Goal: Task Accomplishment & Management: Manage account settings

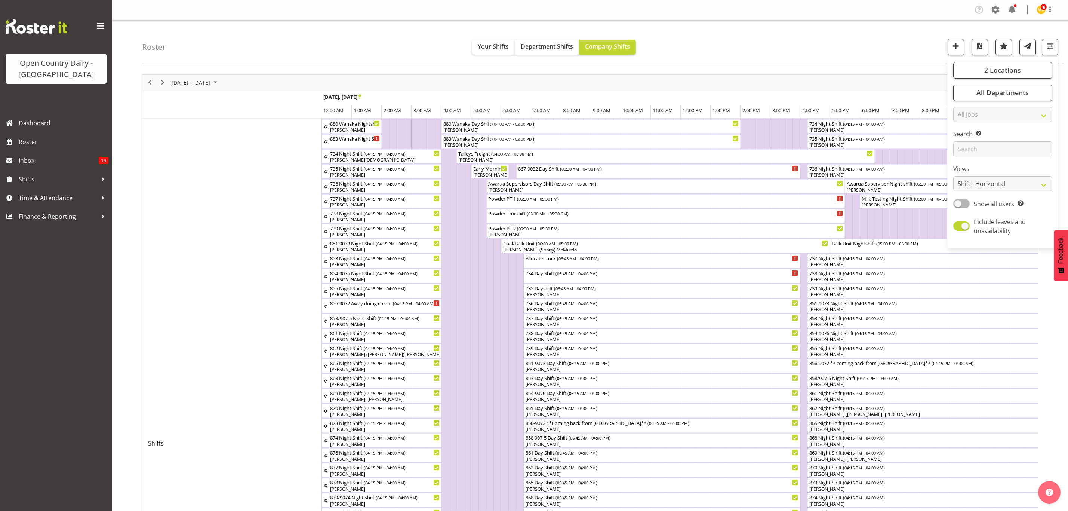
select select "shiftH"
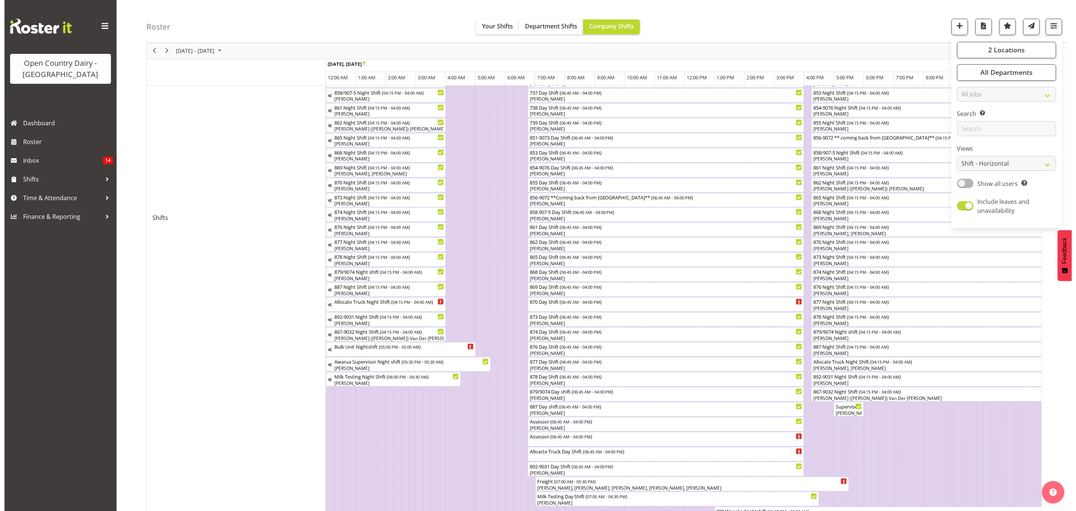
scroll to position [224, 0]
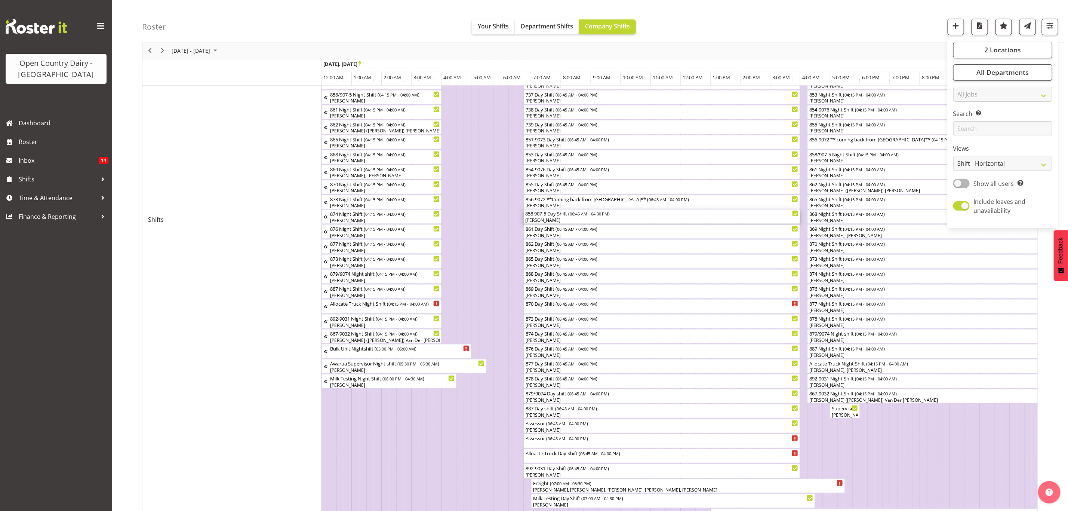
click at [555, 213] on div "858 907-5 Day Shift ( 06:45 AM - 04:00 PM )" at bounding box center [662, 212] width 274 height 7
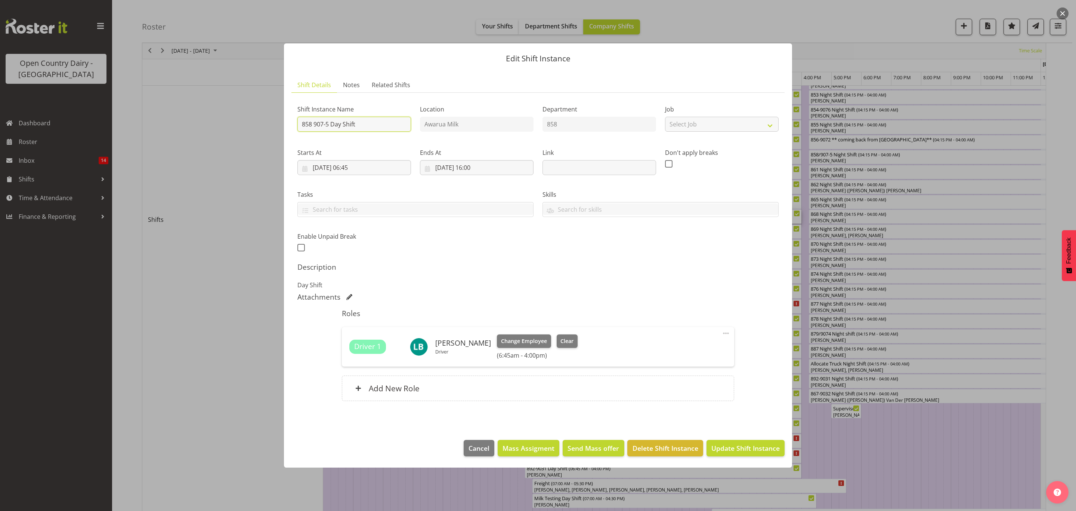
click at [380, 126] on input "858 907-5 Day Shift" at bounding box center [355, 124] width 114 height 15
type input "858 907-5 Day ***Full day service ****KAR"
click at [707, 440] on button "Update Shift Instance" at bounding box center [746, 448] width 78 height 16
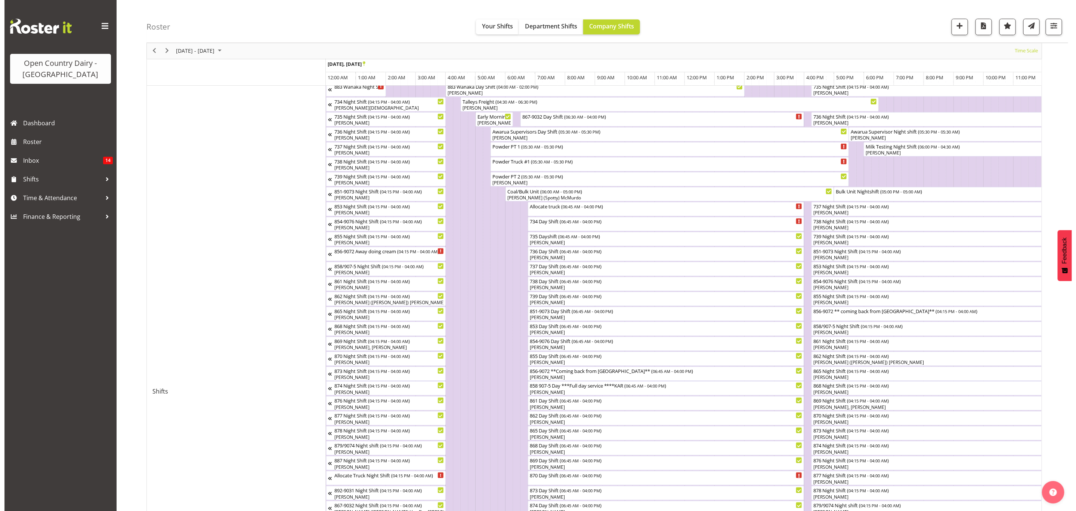
scroll to position [168, 0]
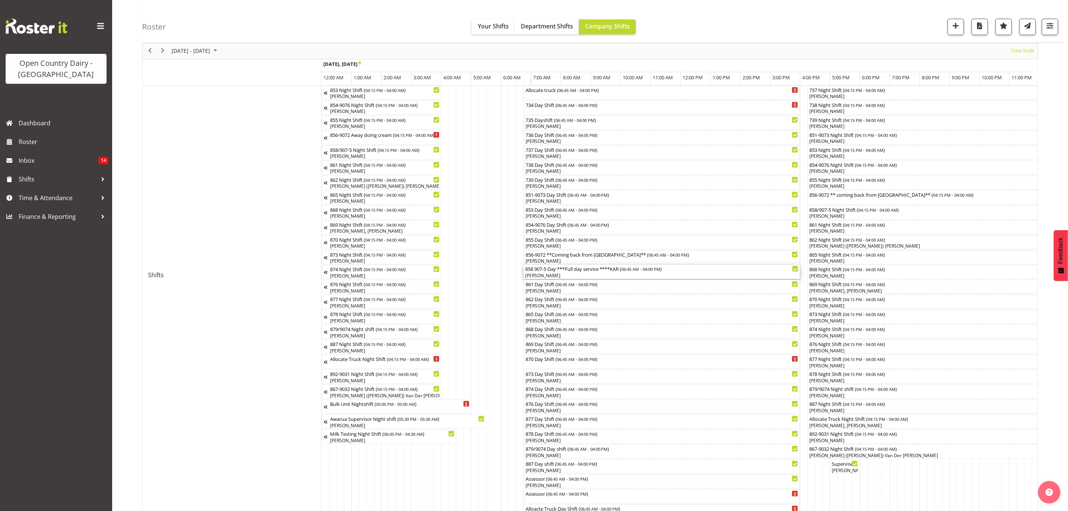
click at [581, 275] on div "[PERSON_NAME]" at bounding box center [662, 275] width 274 height 7
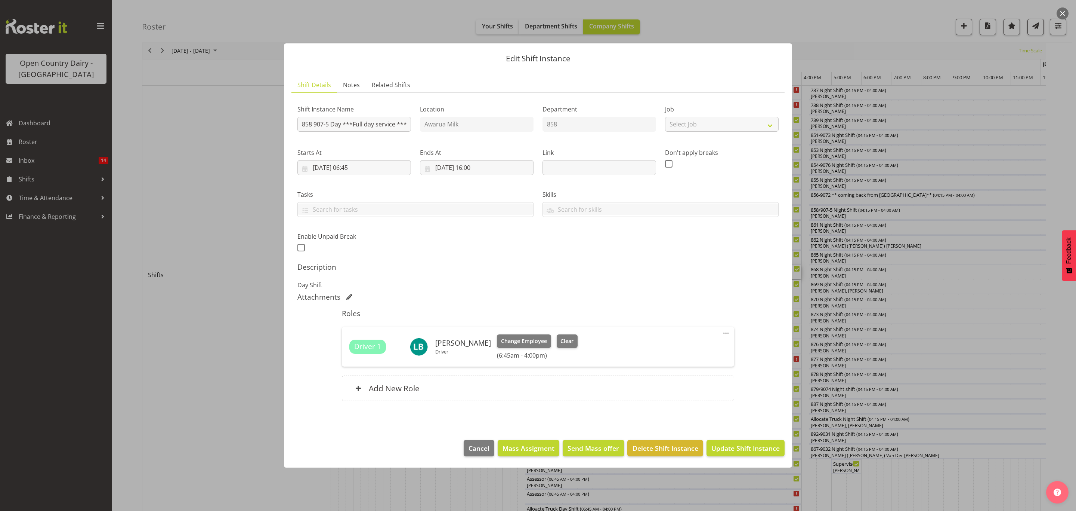
click at [554, 332] on div "Driver 1 [PERSON_NAME] Driver Change Employee Clear (6:45am - 4:00pm) Edit Cove…" at bounding box center [538, 347] width 392 height 40
click at [562, 340] on span "Clear" at bounding box center [567, 341] width 13 height 8
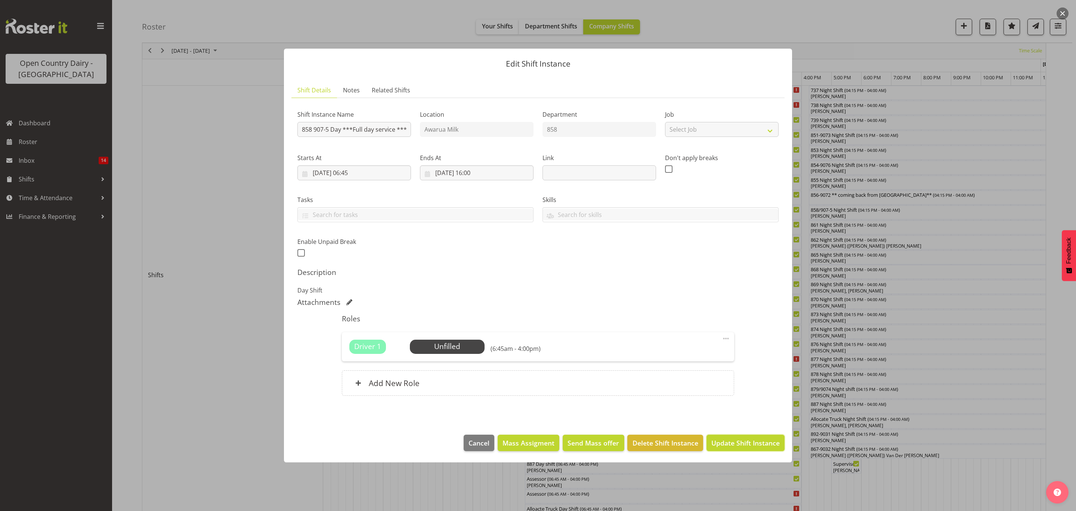
click at [738, 442] on span "Update Shift Instance" at bounding box center [746, 443] width 68 height 10
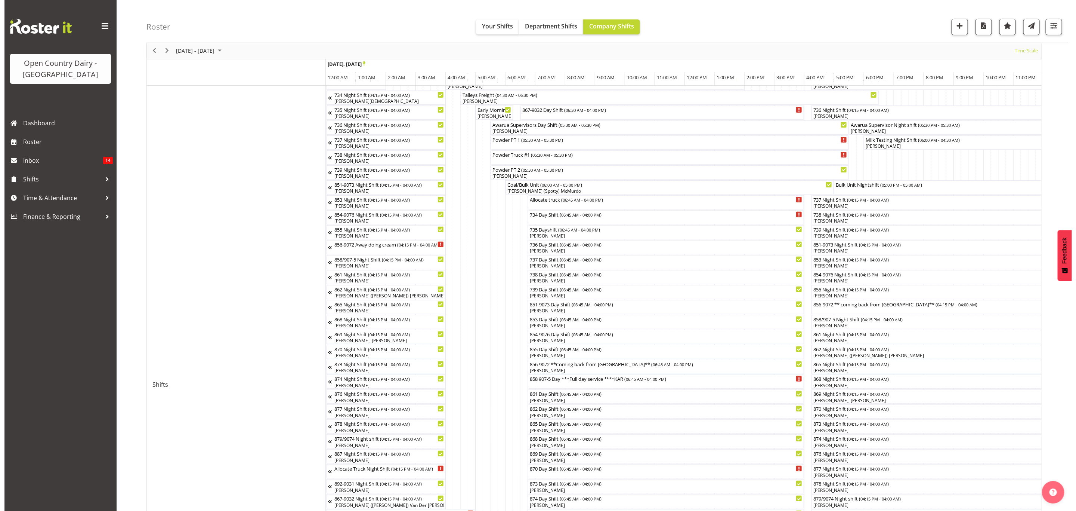
scroll to position [112, 0]
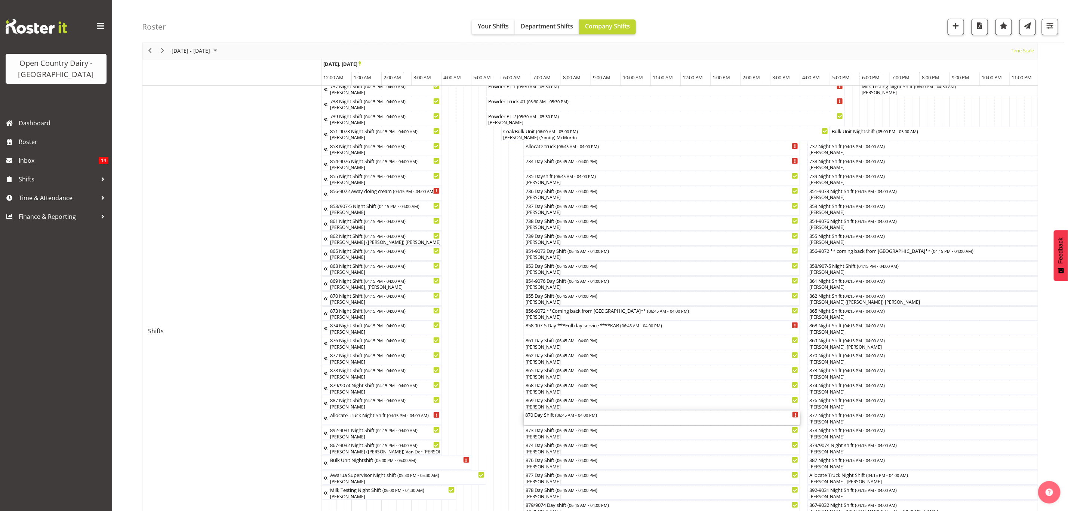
click at [544, 417] on div "870 Day Shift ( 06:45 AM - 04:00 PM )" at bounding box center [662, 413] width 274 height 7
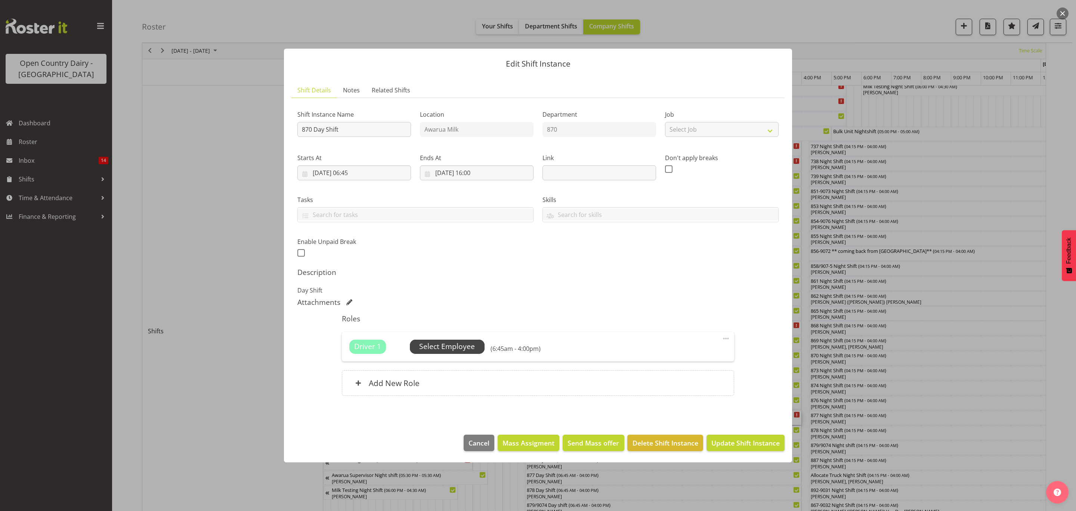
click at [462, 348] on span "Select Employee" at bounding box center [447, 346] width 56 height 11
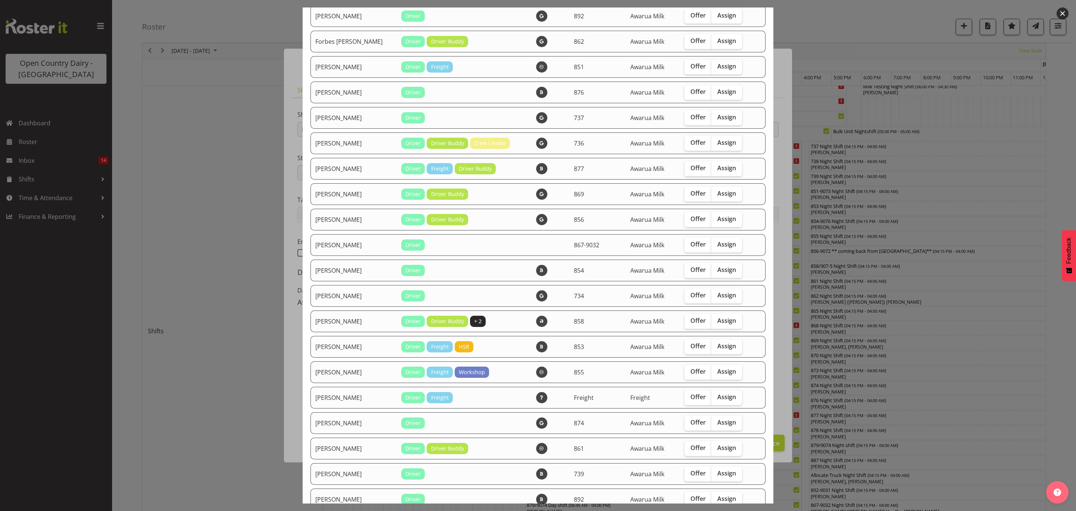
scroll to position [439, 0]
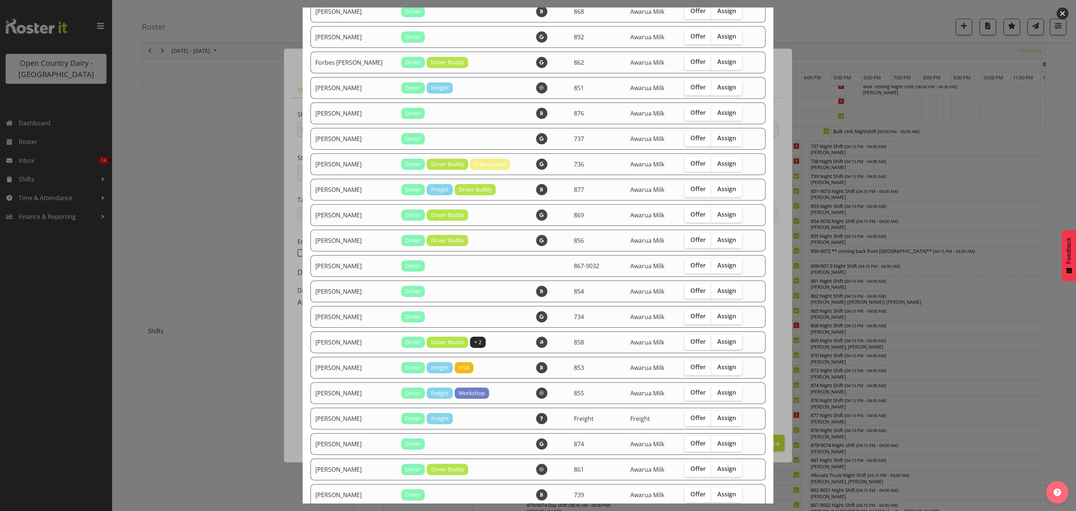
click at [729, 342] on label "Assign" at bounding box center [727, 342] width 31 height 15
click at [717, 342] on input "Assign" at bounding box center [714, 341] width 5 height 5
checkbox input "true"
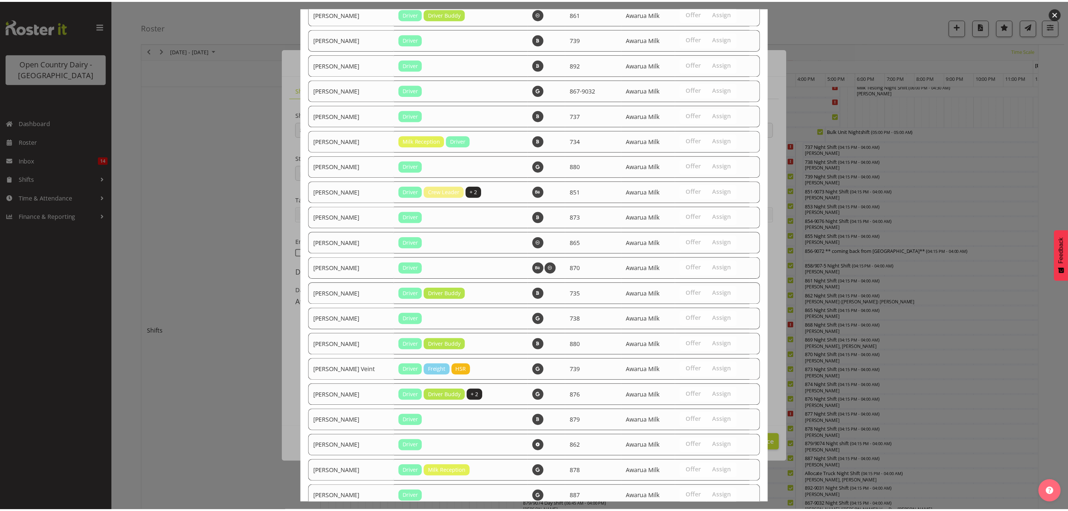
scroll to position [943, 0]
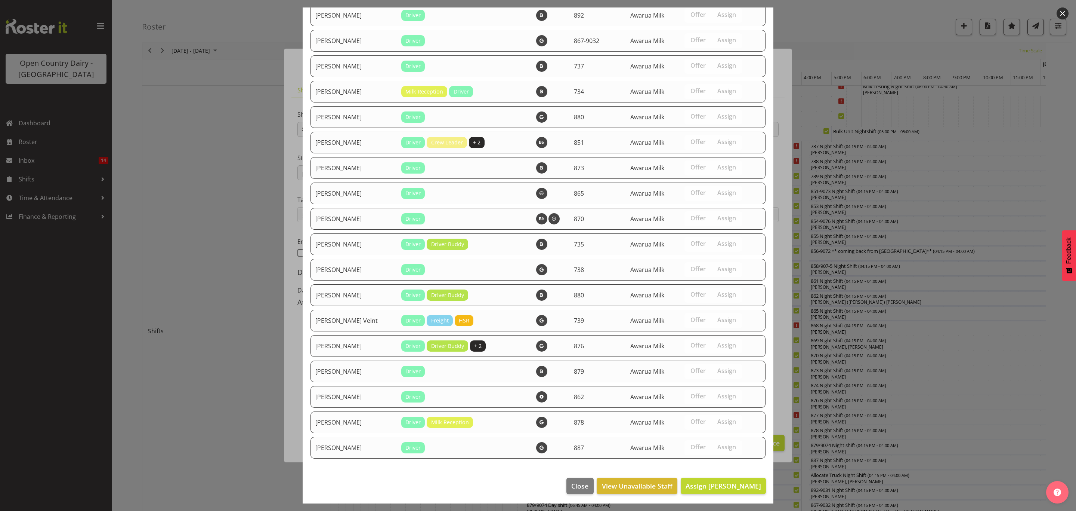
click at [711, 475] on footer "Close View Unavailable Staff Assign [PERSON_NAME]" at bounding box center [538, 487] width 471 height 35
click at [714, 481] on span "Assign [PERSON_NAME]" at bounding box center [724, 485] width 76 height 9
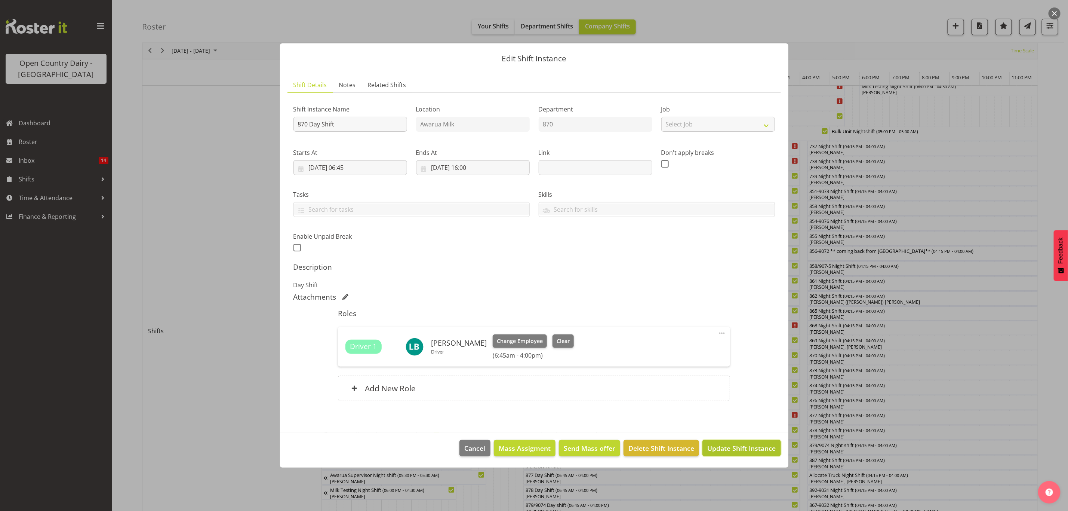
click at [743, 455] on button "Update Shift Instance" at bounding box center [741, 448] width 78 height 16
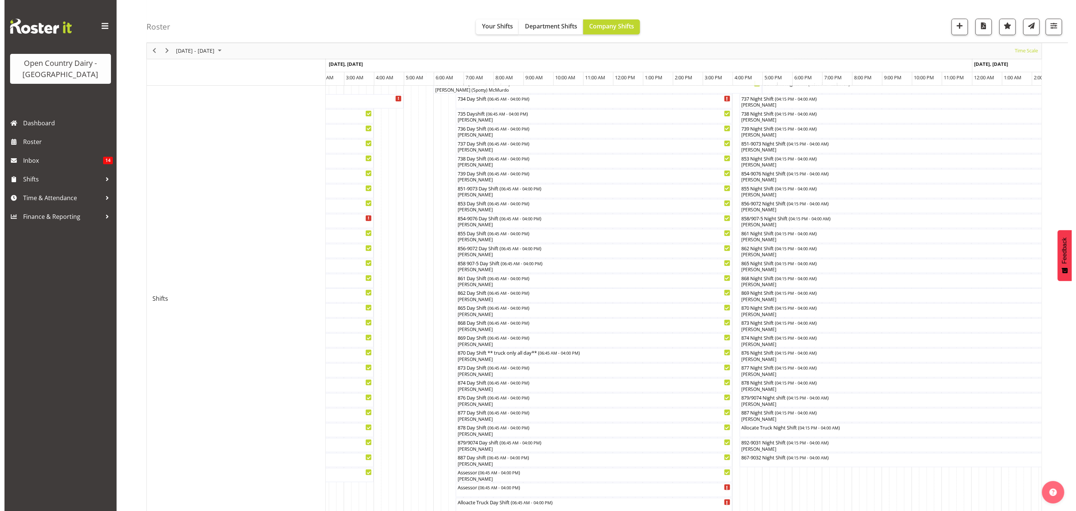
scroll to position [55, 0]
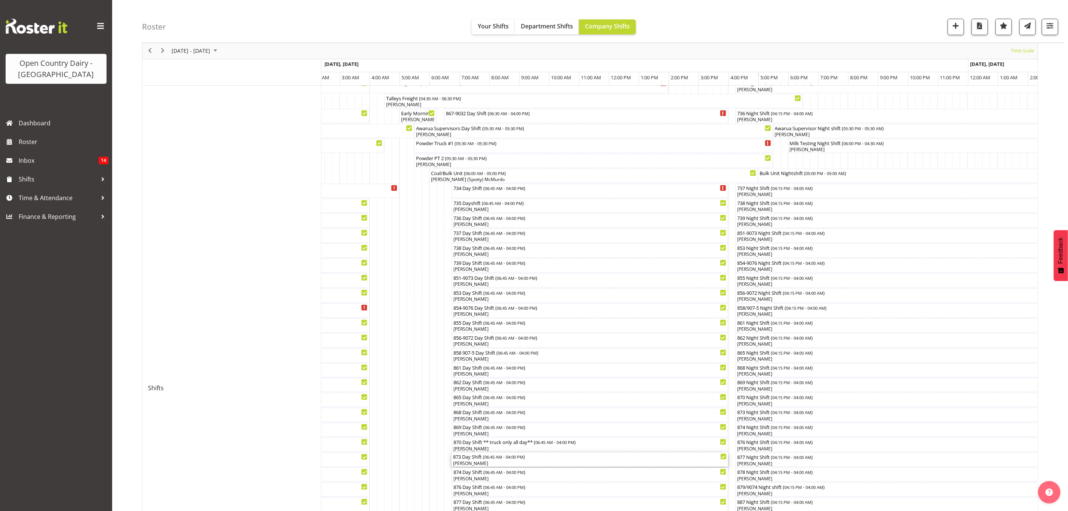
click at [466, 453] on div "873 Day Shift ( 06:45 AM - 04:00 PM )" at bounding box center [590, 455] width 274 height 7
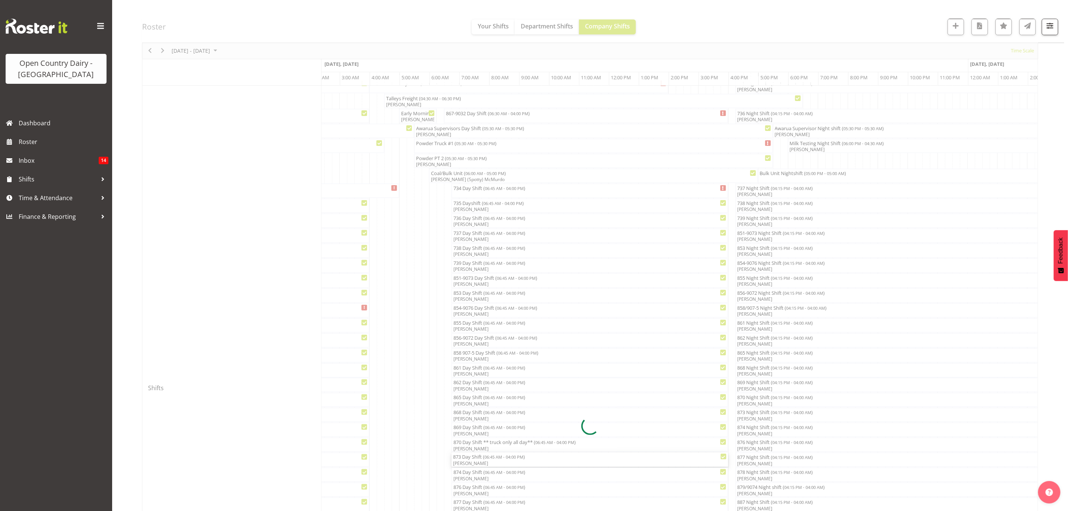
select select "8"
select select "2025"
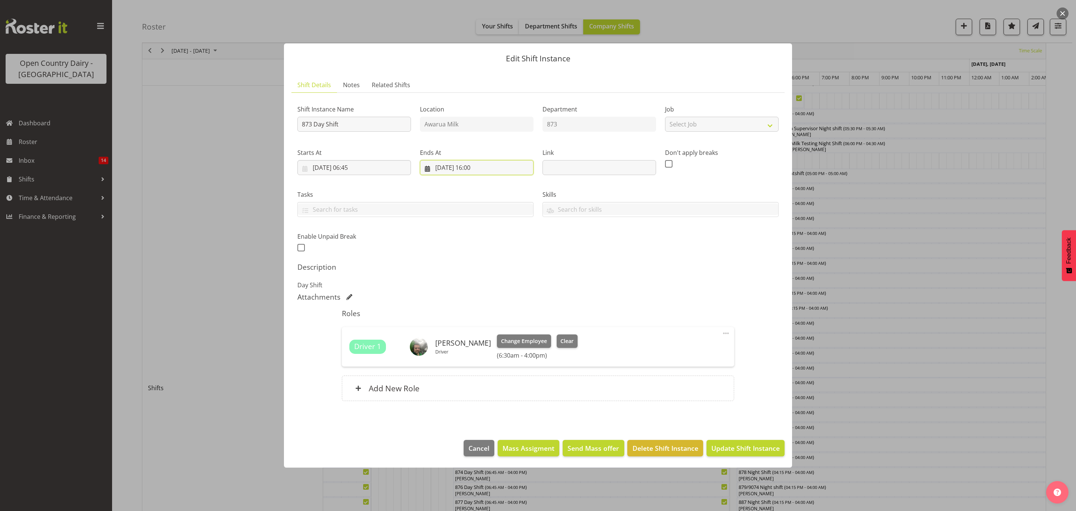
click at [480, 161] on input "[DATE] 16:00" at bounding box center [477, 167] width 114 height 15
click at [483, 330] on select "00 01 02 03 04 05 06 07 08 09 10 11 12 13 14 15 16 17 18 19 20 21 22 23" at bounding box center [477, 326] width 17 height 15
select select "13"
click at [469, 319] on select "00 01 02 03 04 05 06 07 08 09 10 11 12 13 14 15 16 17 18 19 20 21 22 23" at bounding box center [477, 326] width 17 height 15
type input "[DATE] 13:00"
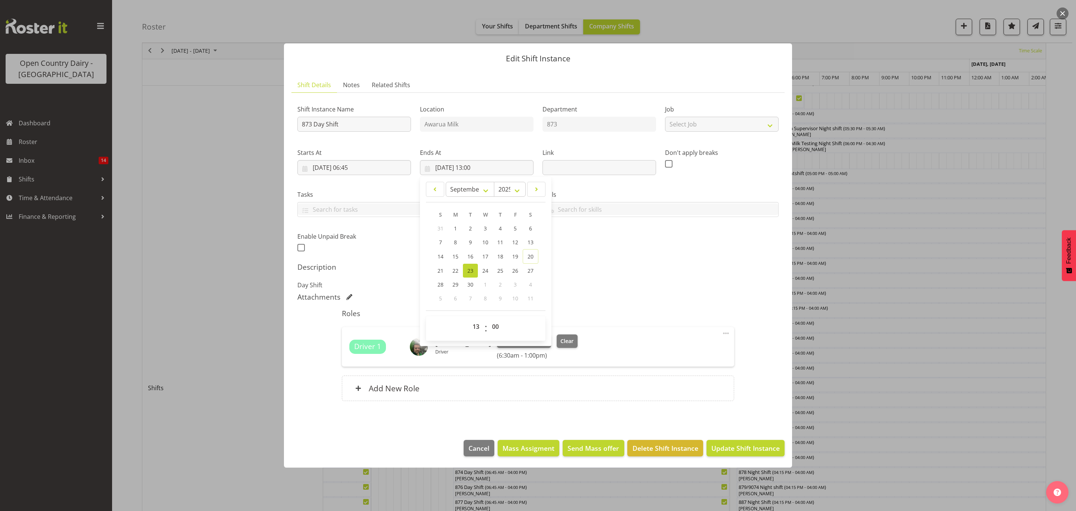
click at [580, 292] on div "Shift Instance Name 873 Day Shift Location Awarua Milk Department 873 Job Selec…" at bounding box center [538, 254] width 481 height 311
click at [368, 127] on input "873 Day Shift" at bounding box center [355, 124] width 114 height 15
click at [339, 123] on input "873 Day Shift1Pm servive KaR*****" at bounding box center [355, 124] width 114 height 15
type input "873 Day Shift****1Pm servive KaR*****"
click at [765, 451] on span "Update Shift Instance" at bounding box center [746, 448] width 68 height 10
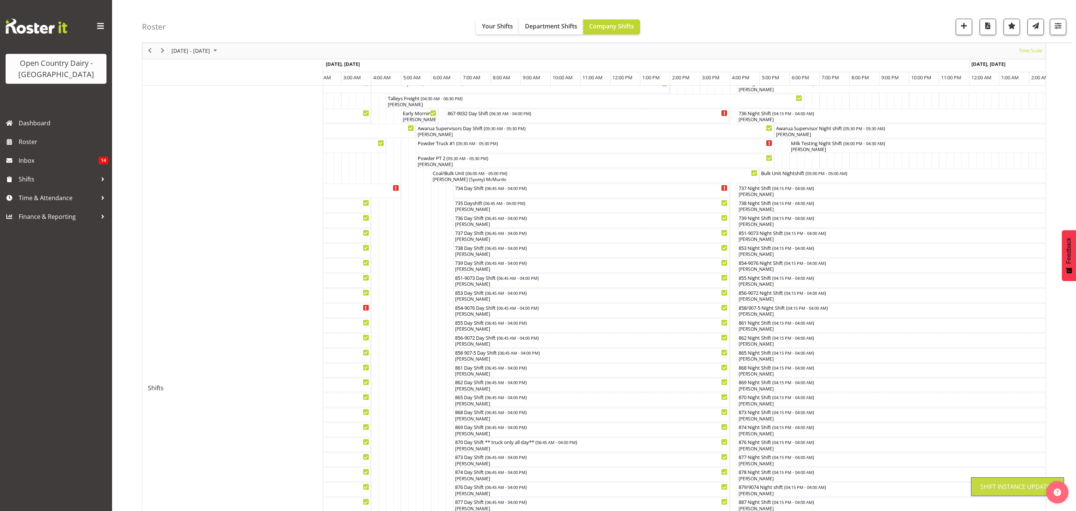
scroll to position [0, 0]
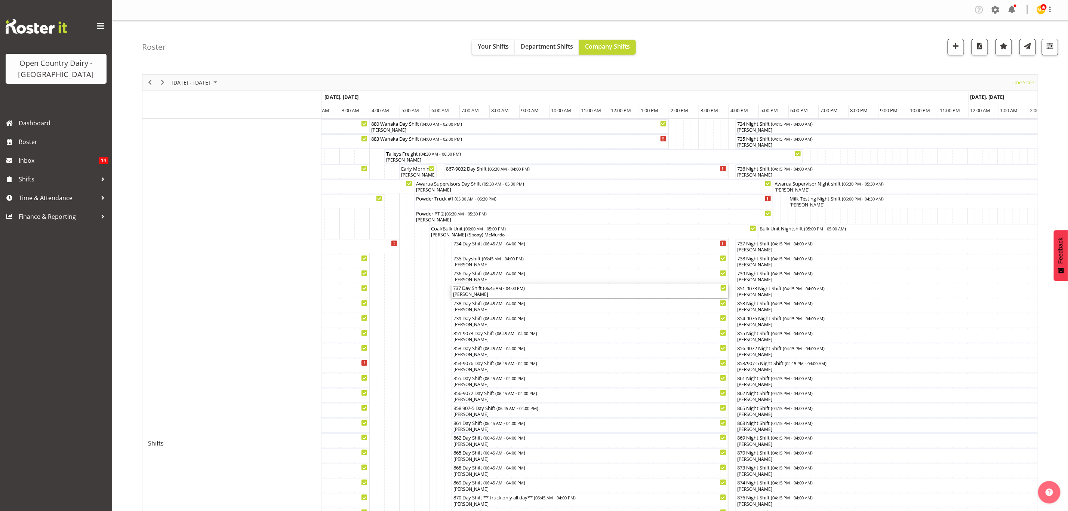
click at [485, 291] on div "737 Day Shift ( 06:45 AM - 04:00 PM ) [PERSON_NAME]" at bounding box center [590, 291] width 274 height 14
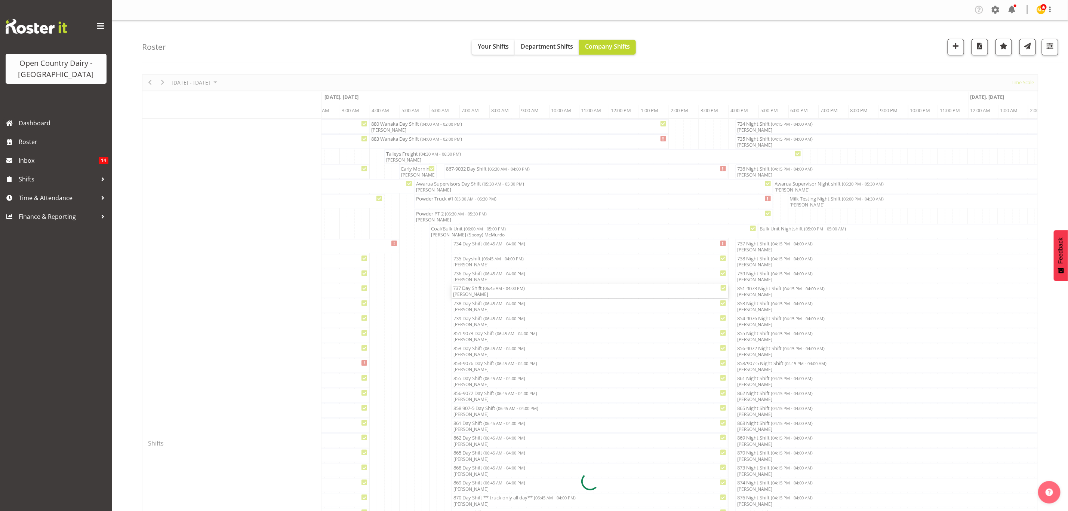
select select "8"
select select "2025"
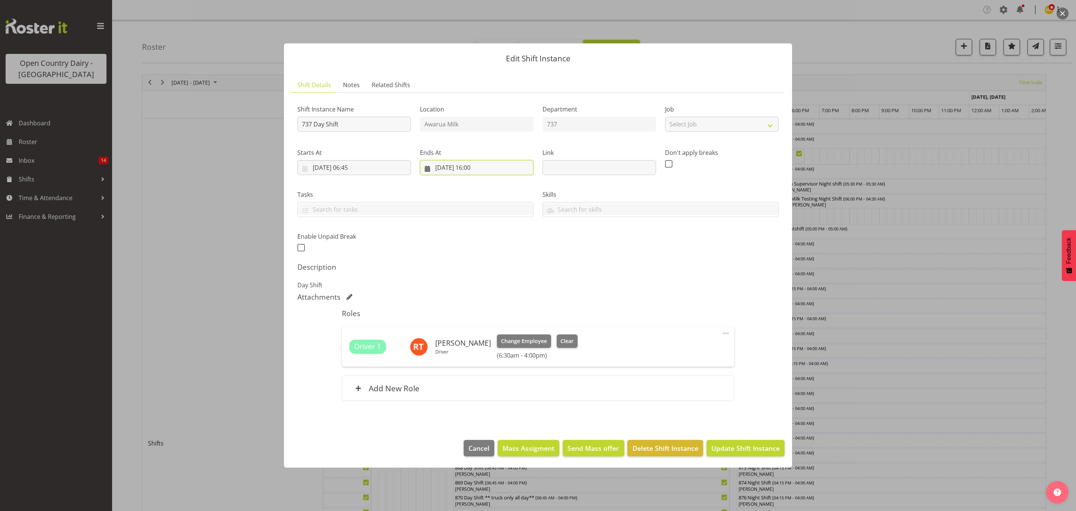
click at [477, 164] on input "[DATE] 16:00" at bounding box center [477, 167] width 114 height 15
click at [477, 331] on select "00 01 02 03 04 05 06 07 08 09 10 11 12 13 14 15 16 17 18 19 20 21 22 23" at bounding box center [477, 326] width 17 height 15
select select "13"
click at [469, 319] on select "00 01 02 03 04 05 06 07 08 09 10 11 12 13 14 15 16 17 18 19 20 21 22 23" at bounding box center [477, 326] width 17 height 15
type input "[DATE] 13:00"
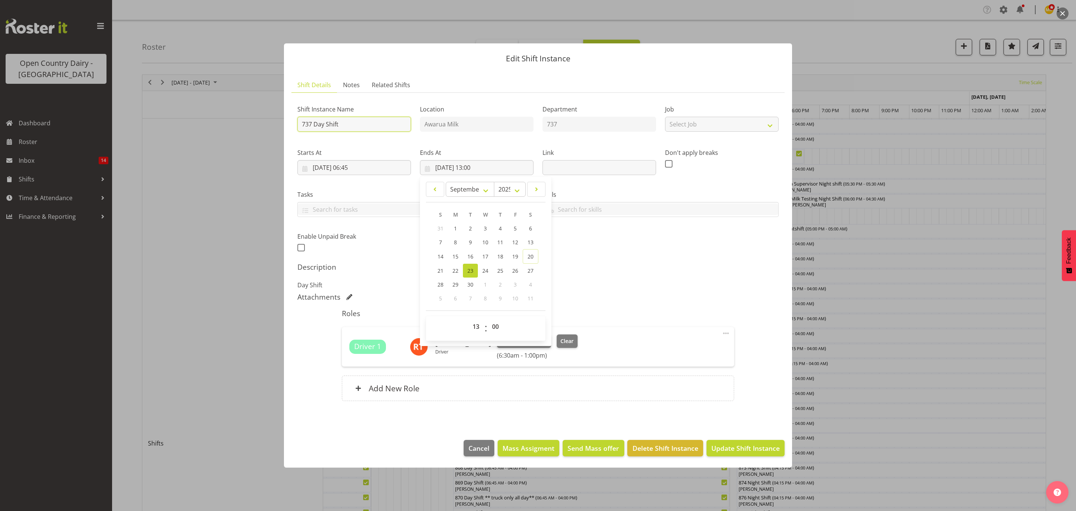
click at [342, 119] on input "737 Day Shift" at bounding box center [355, 124] width 114 height 15
type input "737 Day Shift***1PM to 4PM Service KAR****"
click at [755, 442] on button "Update Shift Instance" at bounding box center [746, 448] width 78 height 16
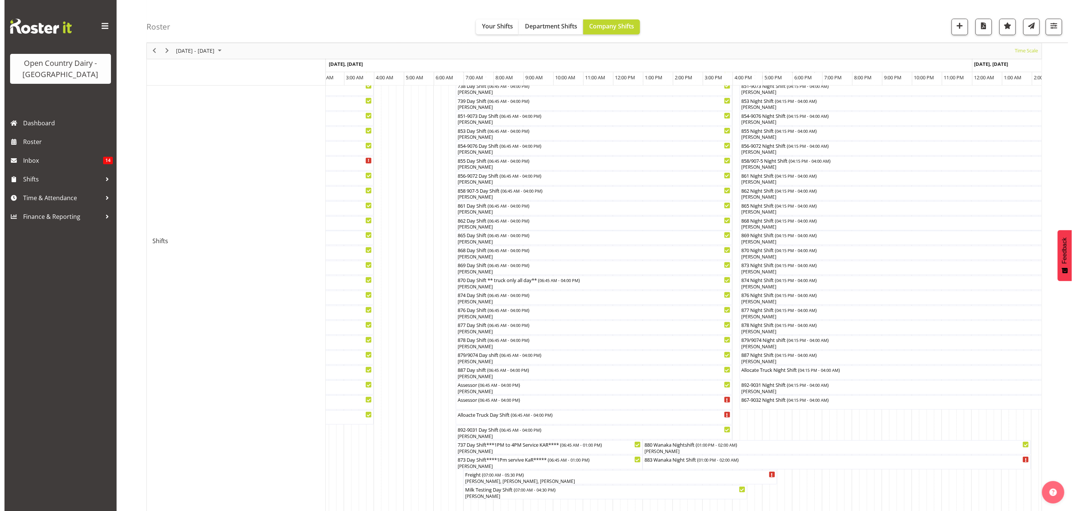
scroll to position [224, 0]
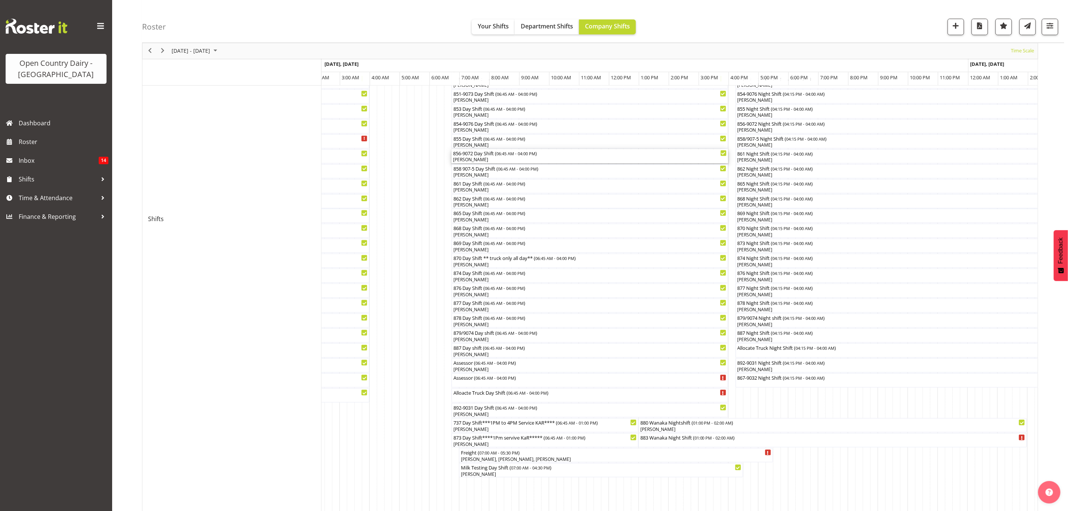
click at [487, 158] on div "[PERSON_NAME]" at bounding box center [590, 159] width 274 height 7
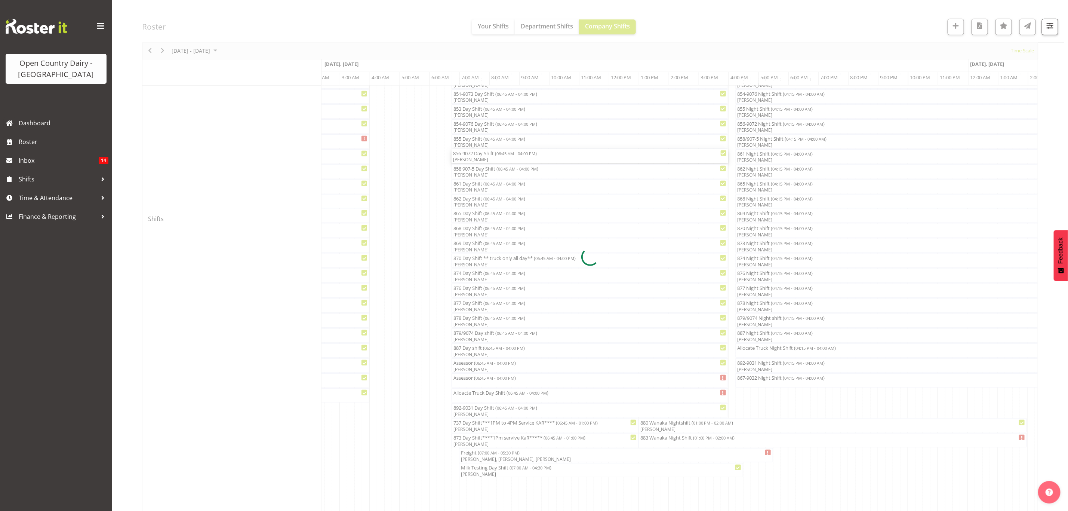
select select "8"
select select "2025"
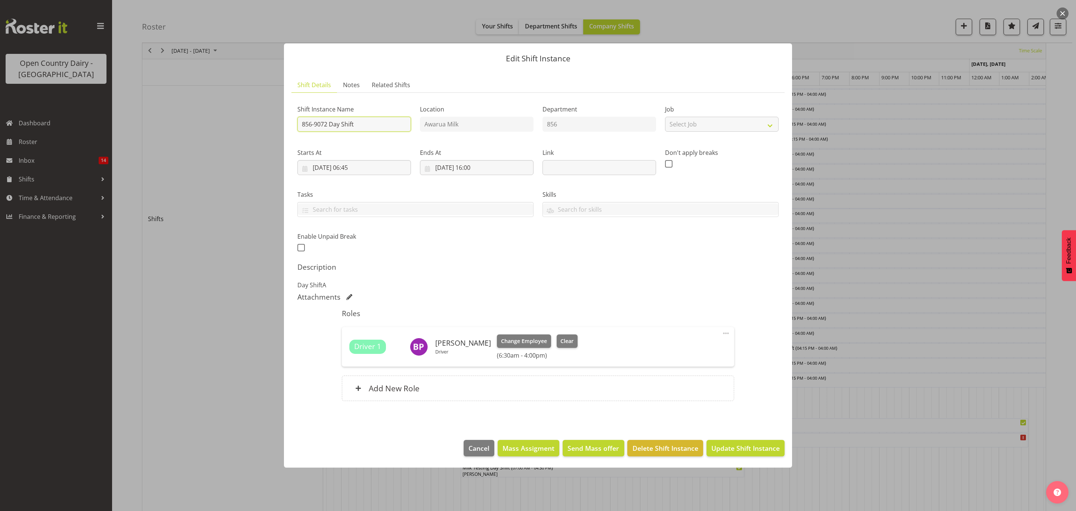
click at [368, 121] on input "856-9072 Day Shift" at bounding box center [355, 124] width 114 height 15
click at [485, 167] on input "[DATE] 16:00" at bounding box center [477, 167] width 114 height 15
click at [469, 327] on select "00 01 02 03 04 05 06 07 08 09 10 11 12 13 14 15 16 17 18 19 20 21 22 23" at bounding box center [477, 326] width 17 height 15
select select "11"
click at [469, 319] on select "00 01 02 03 04 05 06 07 08 09 10 11 12 13 14 15 16 17 18 19 20 21 22 23" at bounding box center [477, 326] width 17 height 15
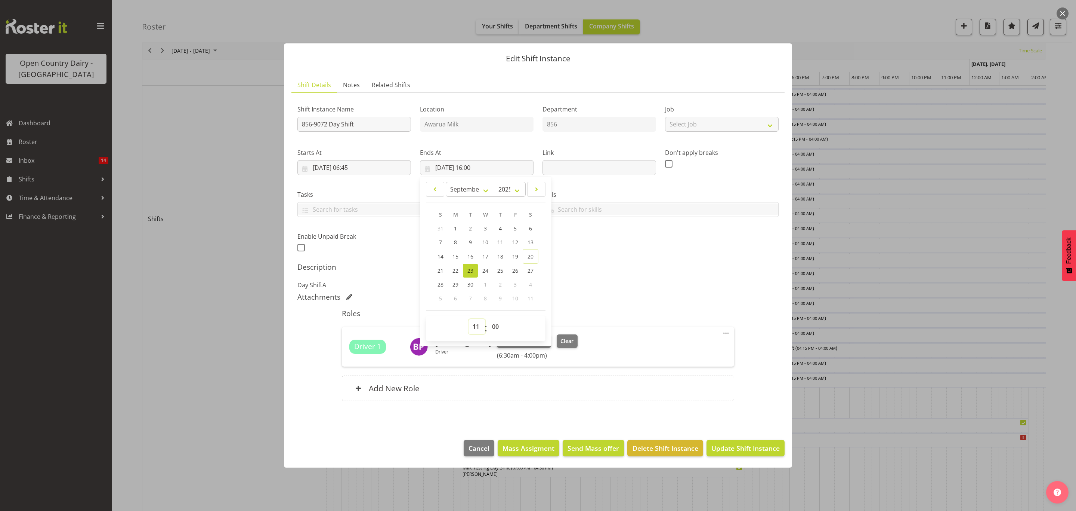
type input "[DATE] 11:00"
click at [580, 295] on div "Attachments" at bounding box center [538, 296] width 481 height 9
click at [375, 120] on input "856-9072 Day Shift" at bounding box center [355, 124] width 114 height 15
type input "856-9072 Day Shift****TANK REPAIRS****"
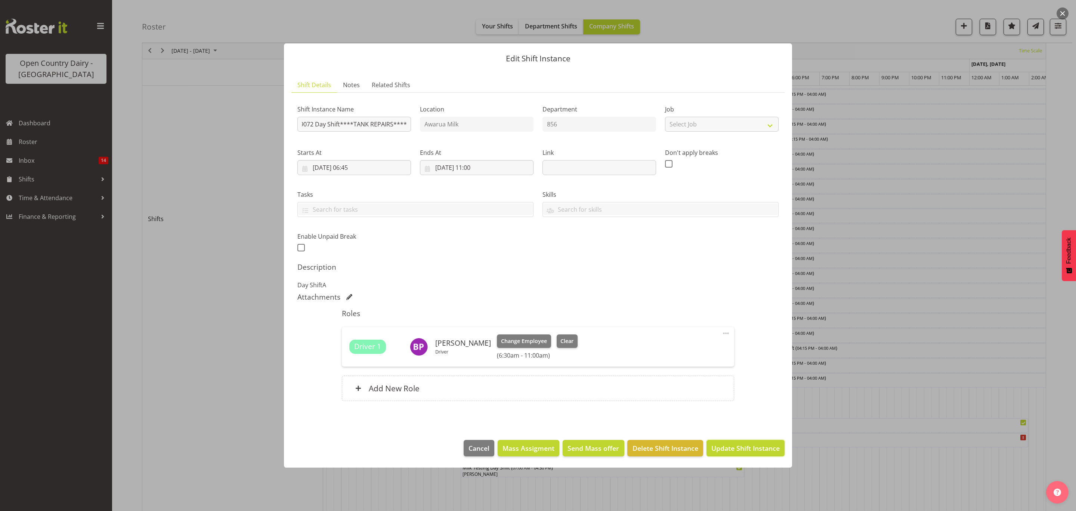
click at [752, 448] on span "Update Shift Instance" at bounding box center [746, 448] width 68 height 10
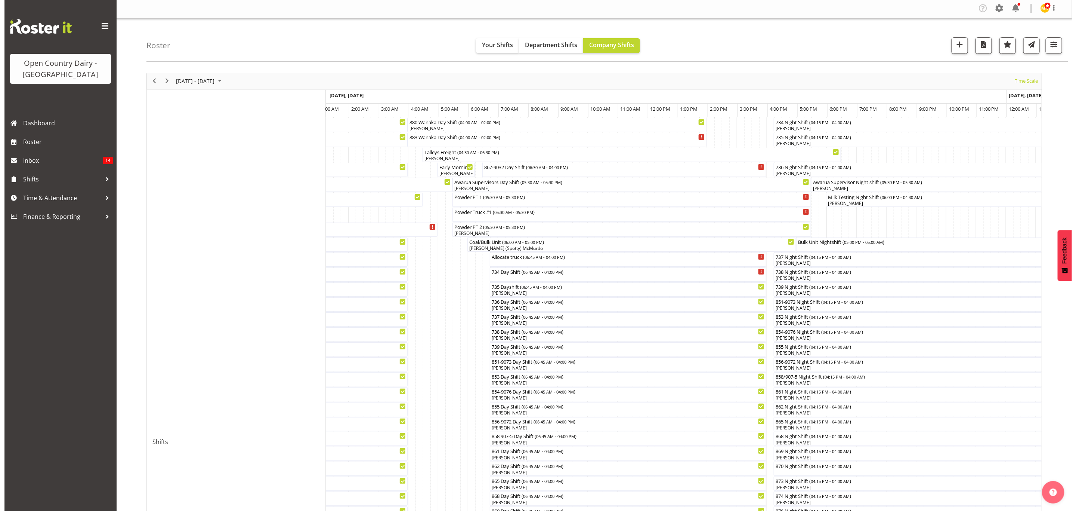
scroll to position [0, 0]
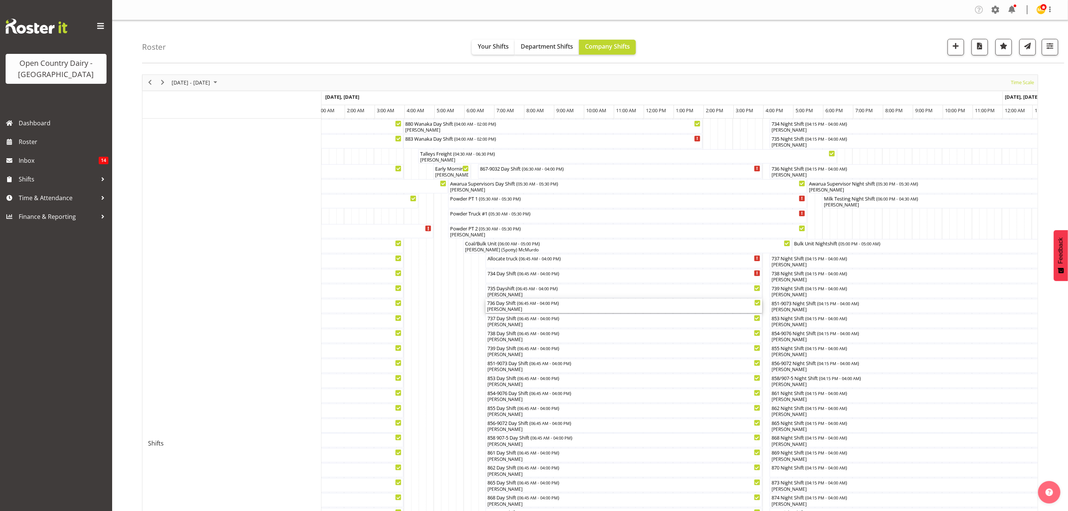
click at [530, 307] on div "[PERSON_NAME]" at bounding box center [624, 309] width 274 height 7
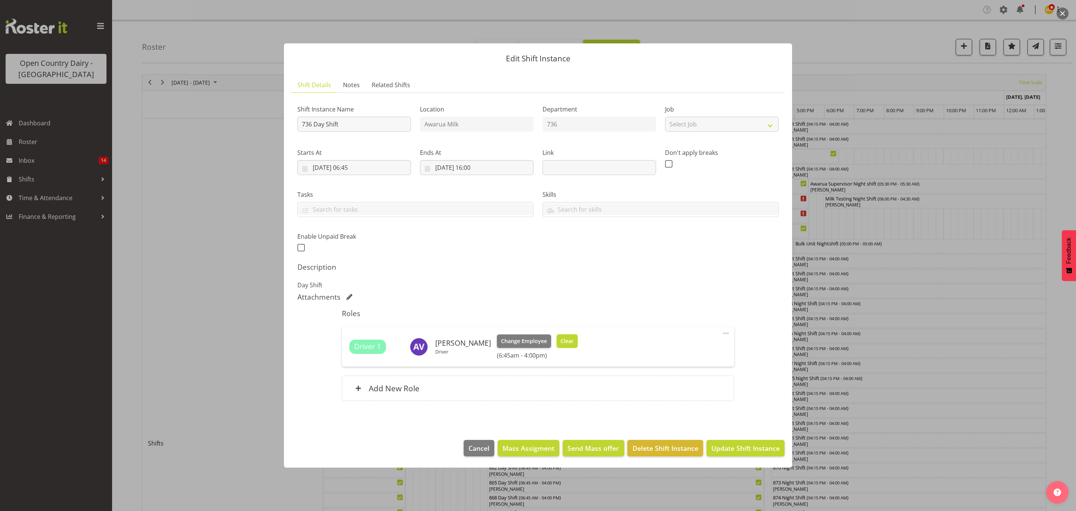
click at [571, 340] on span "Clear" at bounding box center [567, 341] width 13 height 8
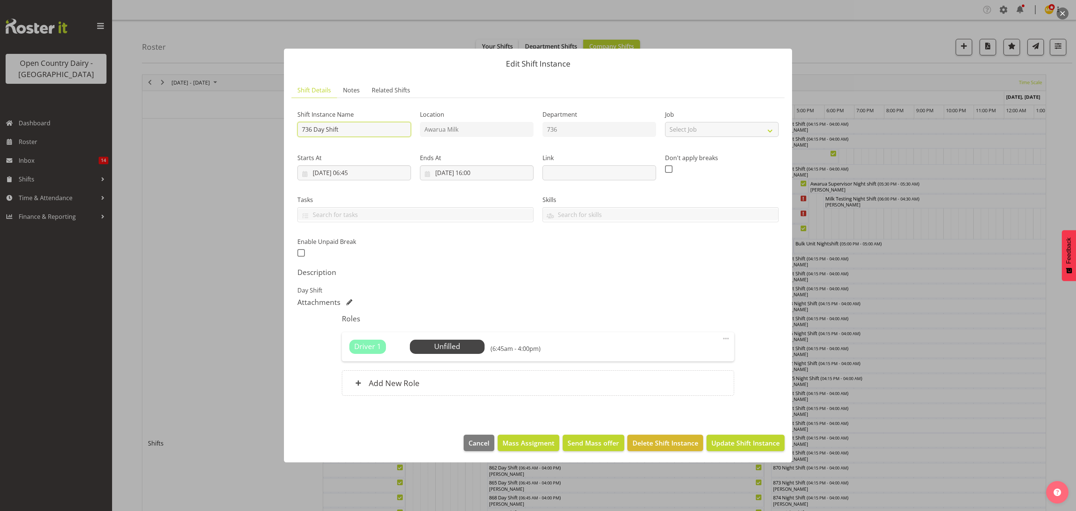
click at [367, 136] on input "736 Day Shift" at bounding box center [355, 129] width 114 height 15
type input "736 Day ***TRUCK STOPS ALL DAY SERVICE *****"
click at [707, 434] on button "Update Shift Instance" at bounding box center [746, 442] width 78 height 16
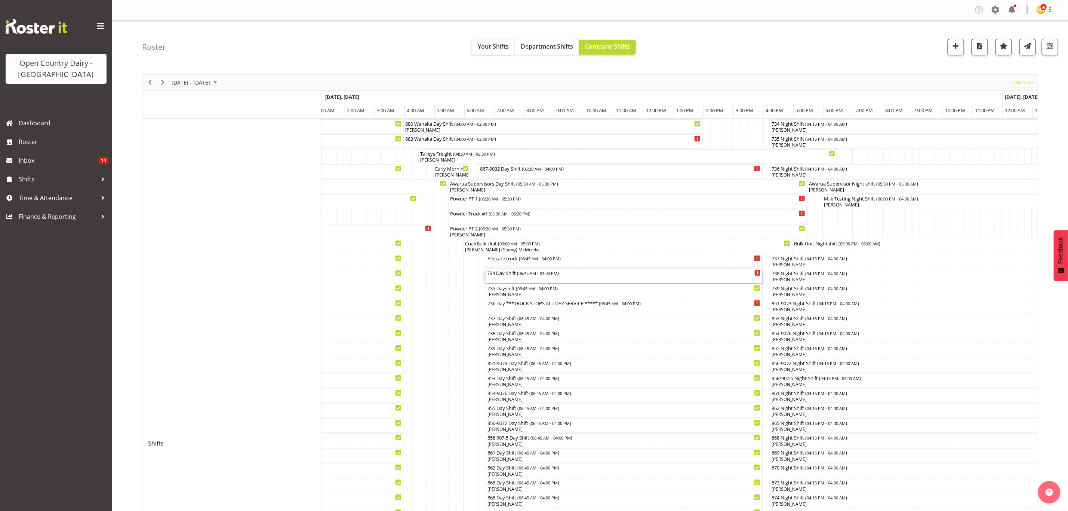
click at [515, 277] on div "734 Day Shift ( 06:45 AM - 04:00 PM )" at bounding box center [624, 276] width 274 height 14
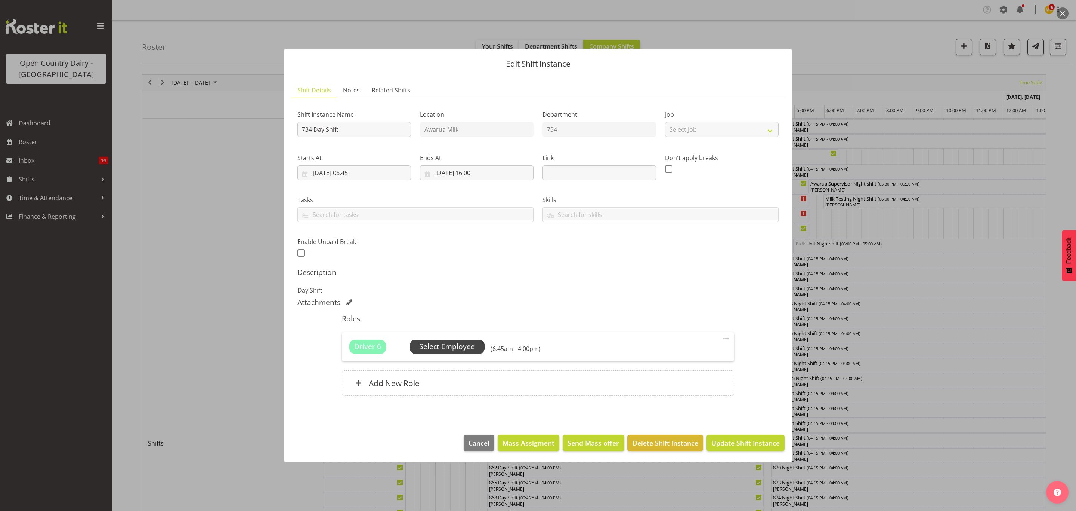
click at [425, 344] on span "Select Employee" at bounding box center [447, 346] width 56 height 11
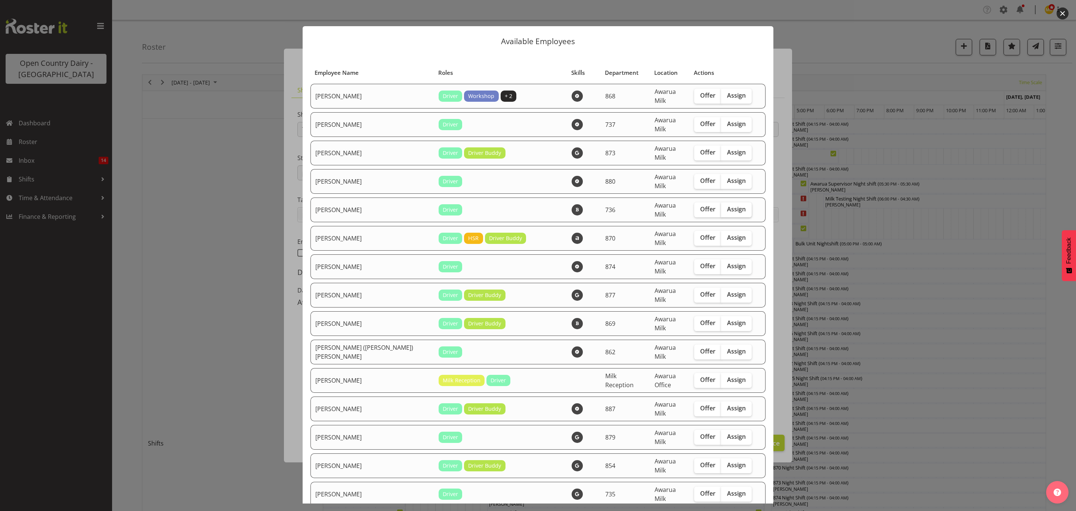
click at [729, 205] on span "Assign" at bounding box center [736, 208] width 19 height 7
click at [726, 207] on input "Assign" at bounding box center [723, 209] width 5 height 5
checkbox input "true"
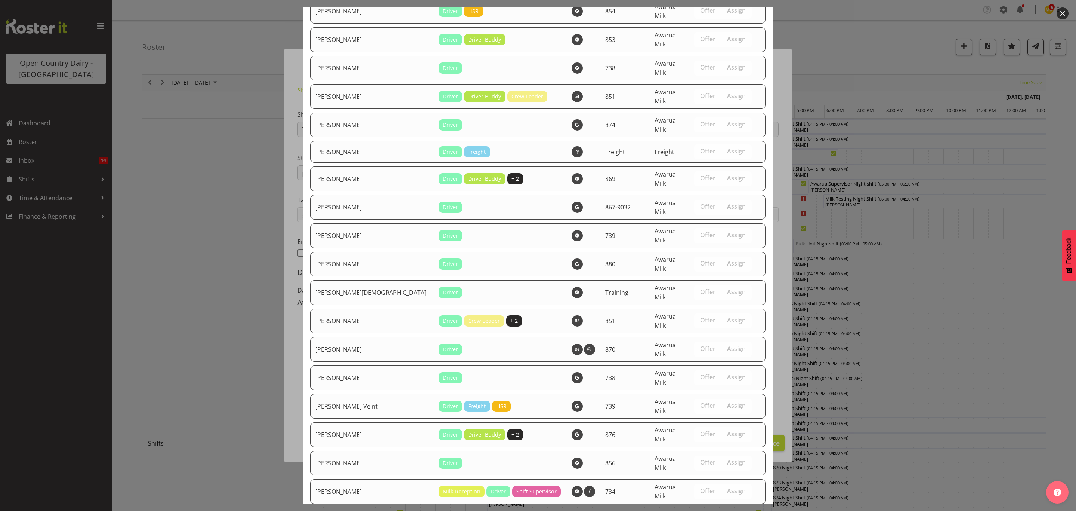
scroll to position [969, 0]
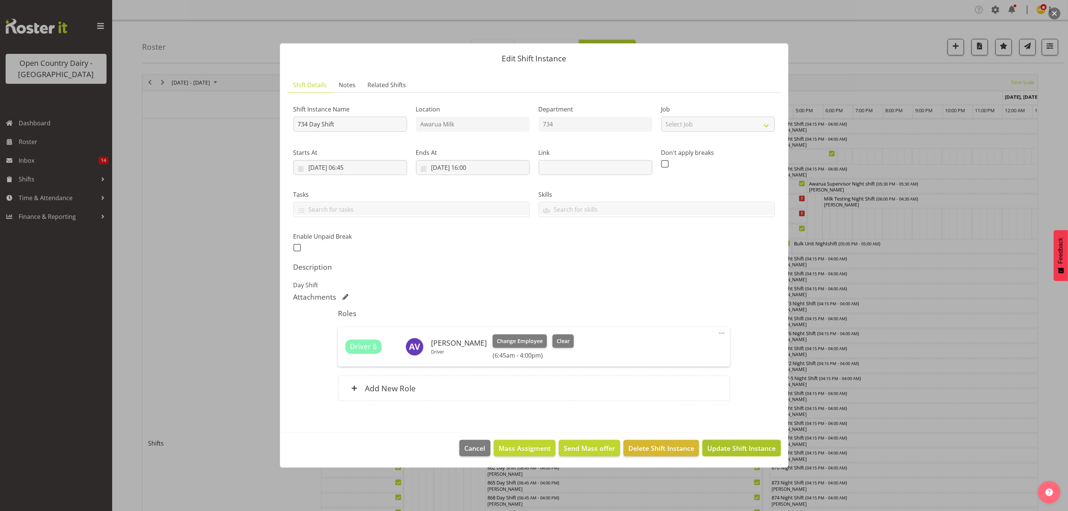
click at [758, 447] on span "Update Shift Instance" at bounding box center [741, 448] width 68 height 10
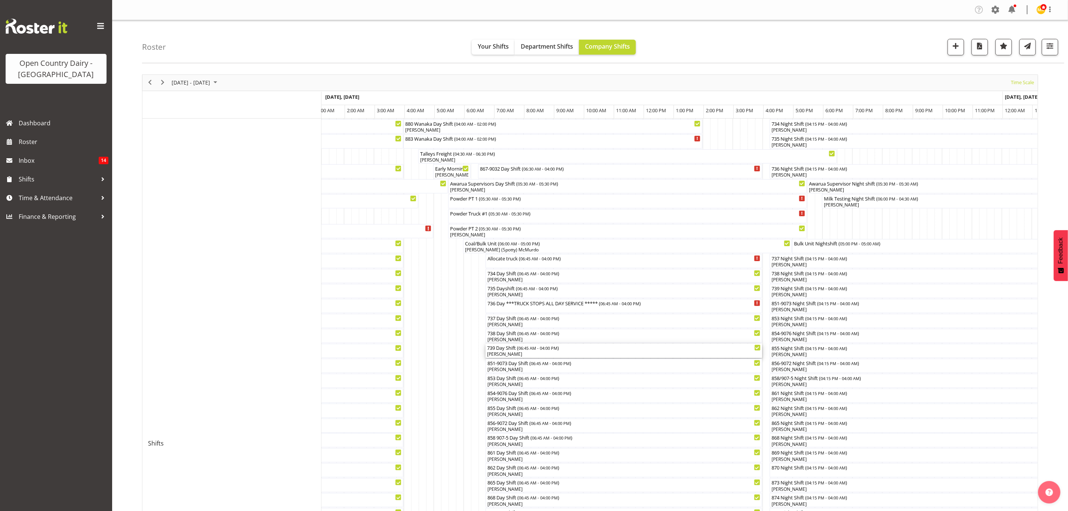
click at [514, 349] on div "739 Day Shift ( 06:45 AM - 04:00 PM )" at bounding box center [624, 346] width 274 height 7
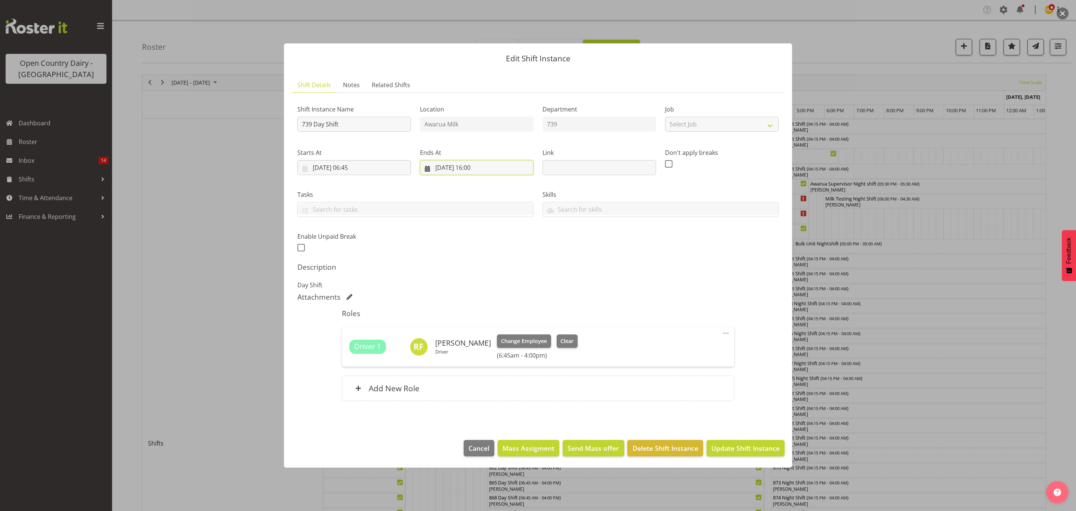
click at [477, 166] on input "[DATE] 16:00" at bounding box center [477, 167] width 114 height 15
click at [470, 327] on select "00 01 02 03 04 05 06 07 08 09 10 11 12 13 14 15 16 17 18 19 20 21 22 23" at bounding box center [477, 326] width 17 height 15
select select "13"
click at [469, 319] on select "00 01 02 03 04 05 06 07 08 09 10 11 12 13 14 15 16 17 18 19 20 21 22 23" at bounding box center [477, 326] width 17 height 15
type input "[DATE] 13:00"
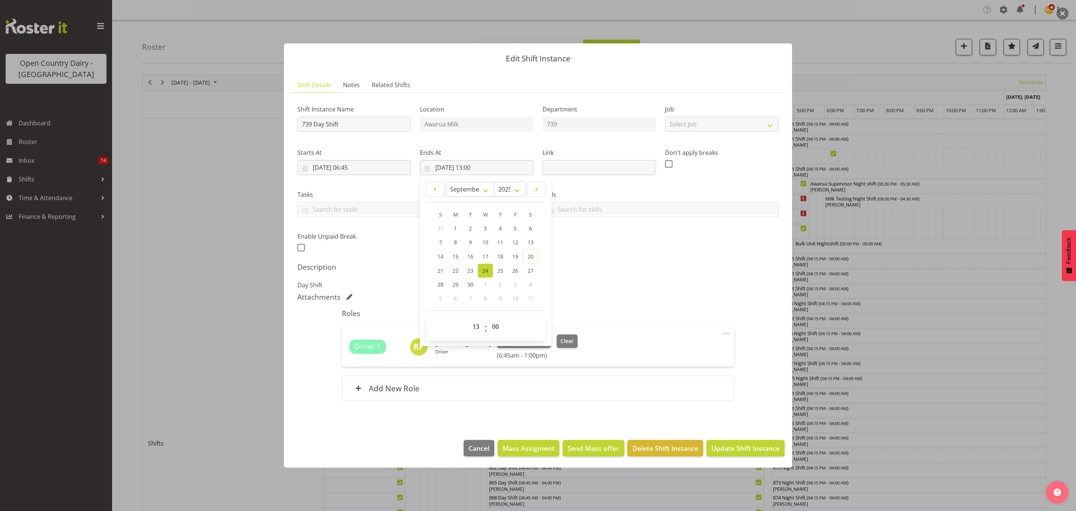
click at [582, 243] on div "Shift Instance Name 739 Day Shift Location Awarua Milk Department 739 Job Selec…" at bounding box center [538, 176] width 490 height 164
click at [342, 123] on input "739 Day Shift" at bounding box center [355, 124] width 114 height 15
type input "739 Day Shift***1PM to 430PM Service KAR****"
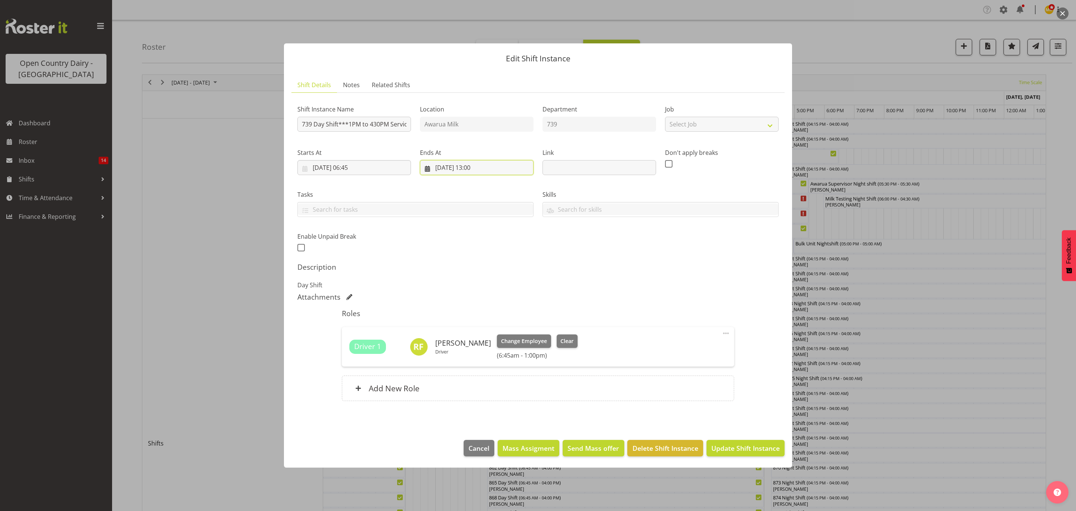
click at [496, 165] on input "[DATE] 13:00" at bounding box center [477, 167] width 114 height 15
click at [680, 298] on div "Attachments" at bounding box center [538, 296] width 481 height 9
click at [771, 450] on span "Update Shift Instance" at bounding box center [746, 448] width 68 height 10
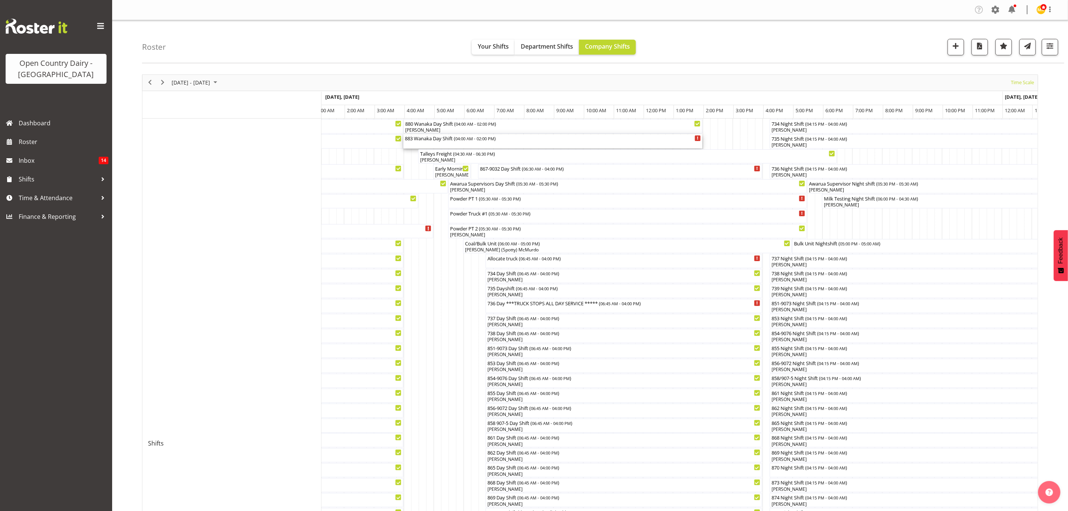
click at [433, 139] on div "883 Wanaka Day Shift ( 04:00 AM - 02:00 PM )" at bounding box center [553, 137] width 296 height 7
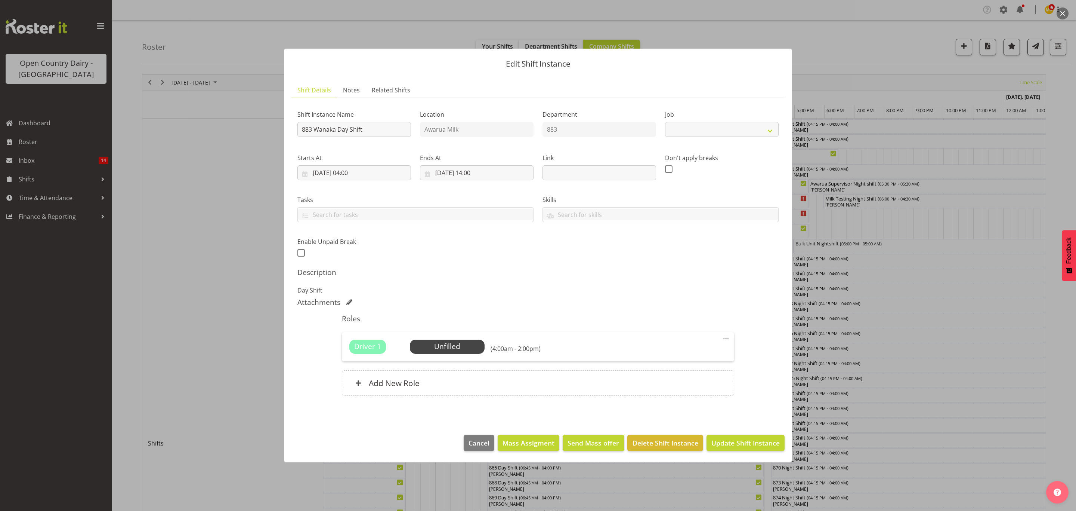
select select "10670"
click at [382, 127] on input "883 Wanaka Day Shift" at bounding box center [355, 129] width 114 height 15
click at [370, 129] on input "883 Wanaka Day ***2pm Service to" at bounding box center [355, 129] width 114 height 15
type input "883 Wanaka Day ***2pm to 5PM Service ****"
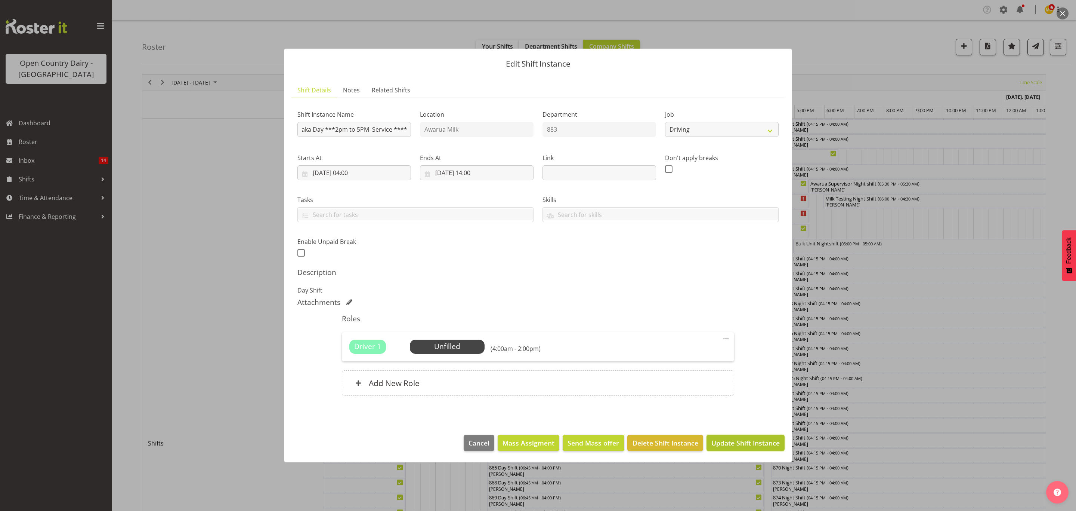
click at [762, 446] on span "Update Shift Instance" at bounding box center [746, 443] width 68 height 10
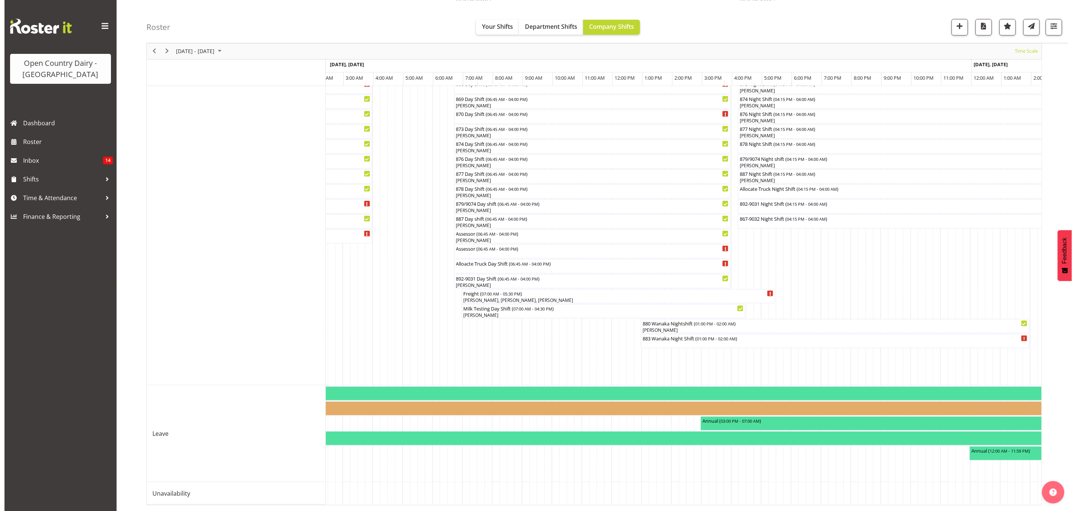
scroll to position [336, 0]
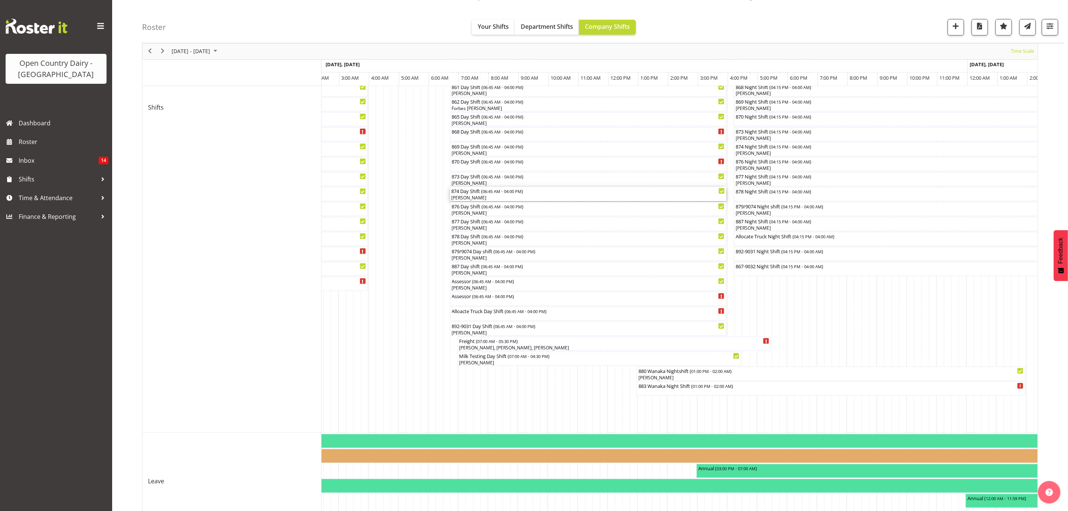
click at [472, 194] on div "874 Day Shift ( 06:45 AM - 04:00 PM )" at bounding box center [589, 190] width 274 height 7
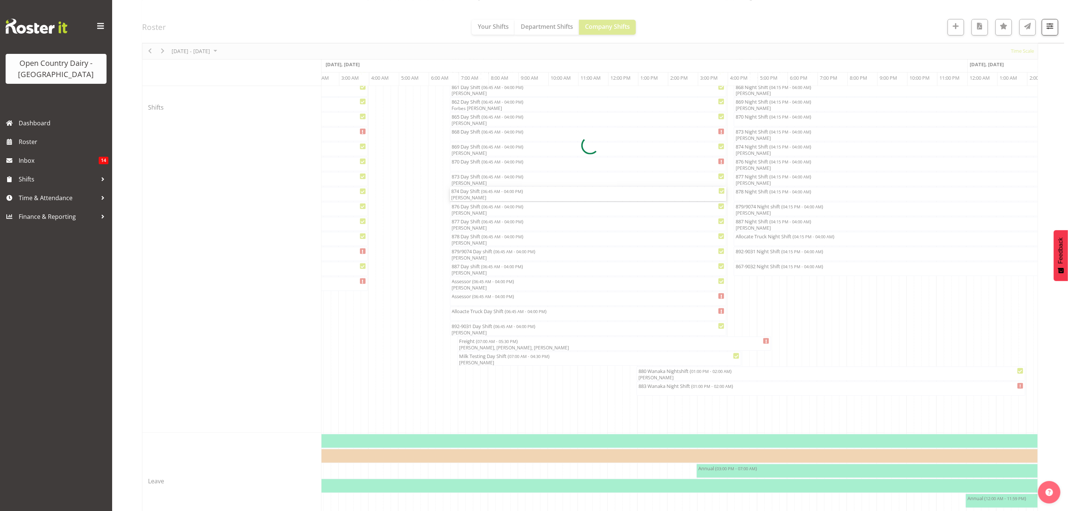
select select "8"
select select "2025"
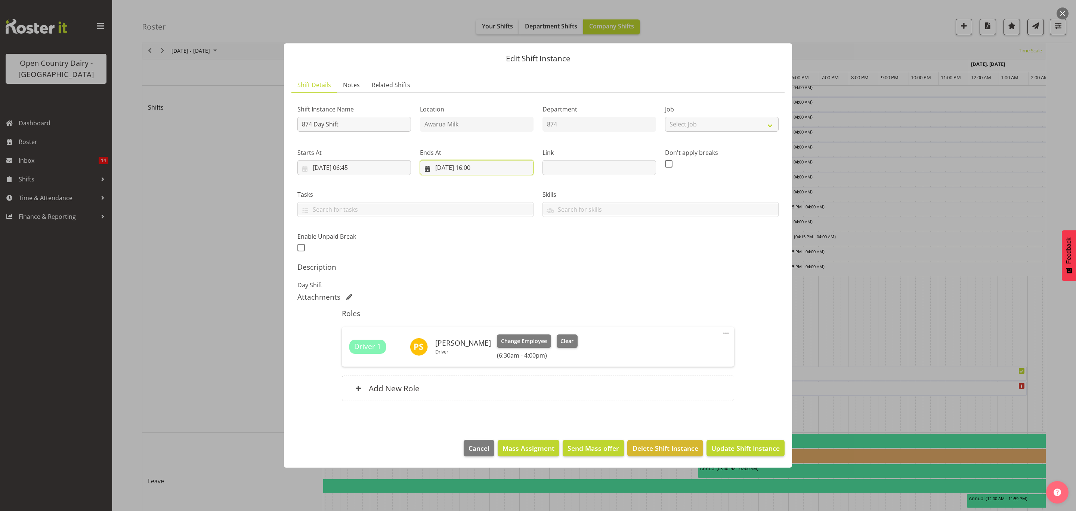
click at [484, 165] on input "[DATE] 16:00" at bounding box center [477, 167] width 114 height 15
click at [478, 327] on select "00 01 02 03 04 05 06 07 08 09 10 11 12 13 14 15 16 17 18 19 20 21 22 23" at bounding box center [477, 326] width 17 height 15
select select "13"
click at [469, 319] on select "00 01 02 03 04 05 06 07 08 09 10 11 12 13 14 15 16 17 18 19 20 21 22 23" at bounding box center [477, 326] width 17 height 15
type input "[DATE] 13:00"
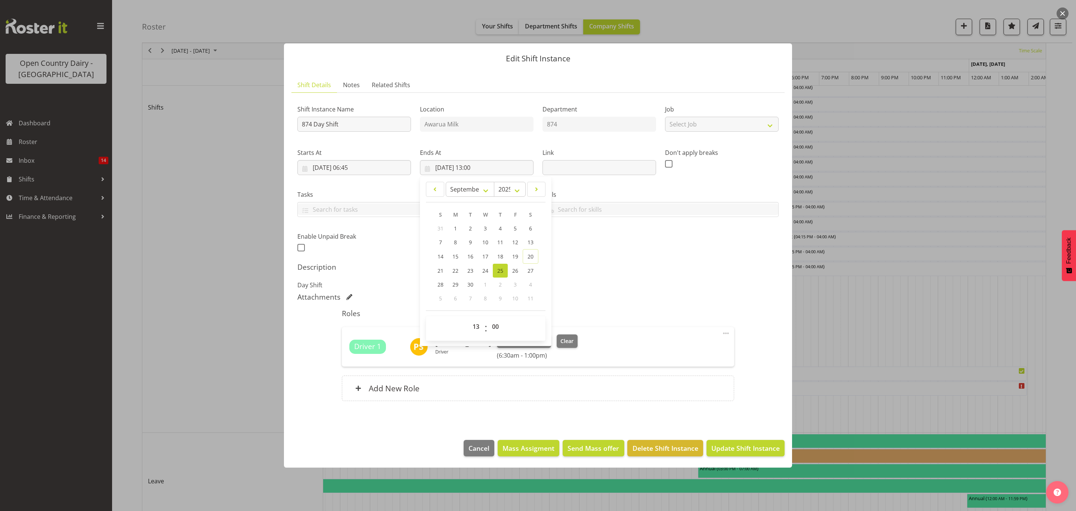
click at [581, 232] on div "Shift Instance Name 874 Day Shift Location Awarua Milk Department 874 Job Selec…" at bounding box center [538, 176] width 490 height 164
click at [370, 167] on input "[DATE] 06:45" at bounding box center [355, 167] width 114 height 15
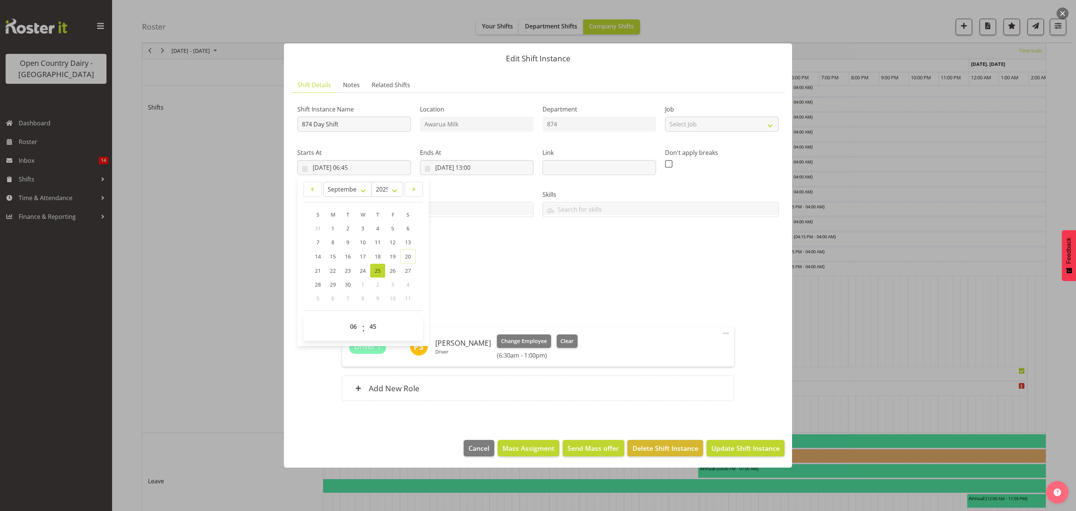
click at [478, 241] on div "Shift Instance Name 874 Day Shift Location Awarua Milk Department 874 Job Selec…" at bounding box center [538, 176] width 490 height 164
click at [379, 127] on input "874 Day Shift" at bounding box center [355, 124] width 114 height 15
click at [532, 247] on div "Shift Instance Name 874 Day Shift***1pm to 430Pm Location Awarua Milk Departmen…" at bounding box center [538, 176] width 490 height 164
click at [394, 123] on input "874 Day Shift***1pm to 430Pm" at bounding box center [355, 124] width 114 height 15
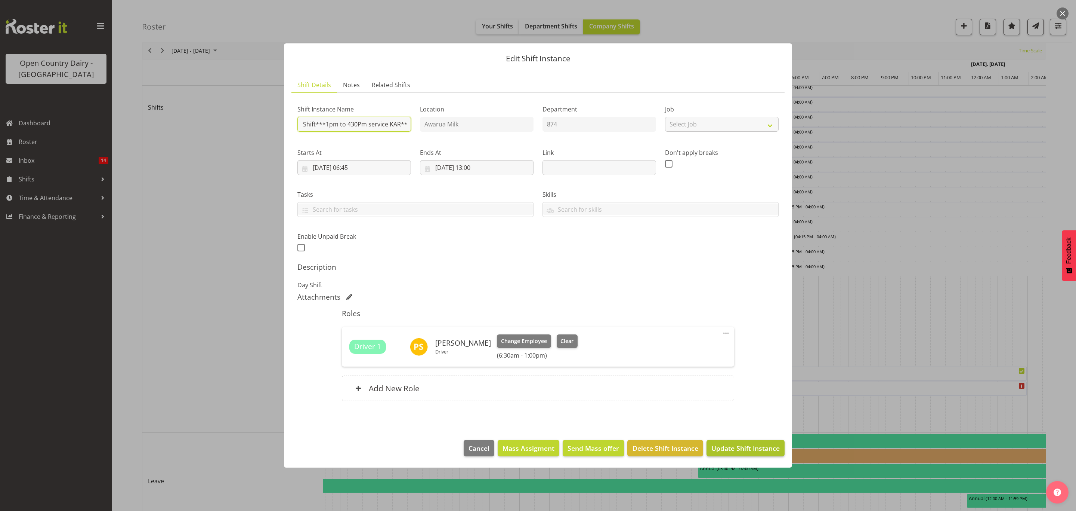
type input "874 Day Shift***1pm to 430Pm service KAR**"
click at [743, 442] on button "Update Shift Instance" at bounding box center [746, 448] width 78 height 16
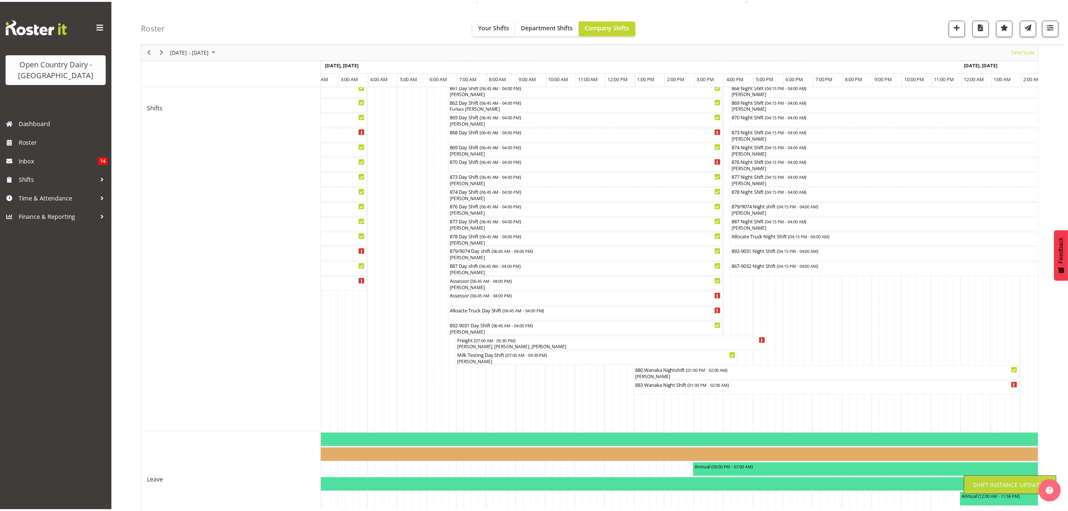
scroll to position [0, 0]
